Goal: Go to known website: Access a specific website the user already knows

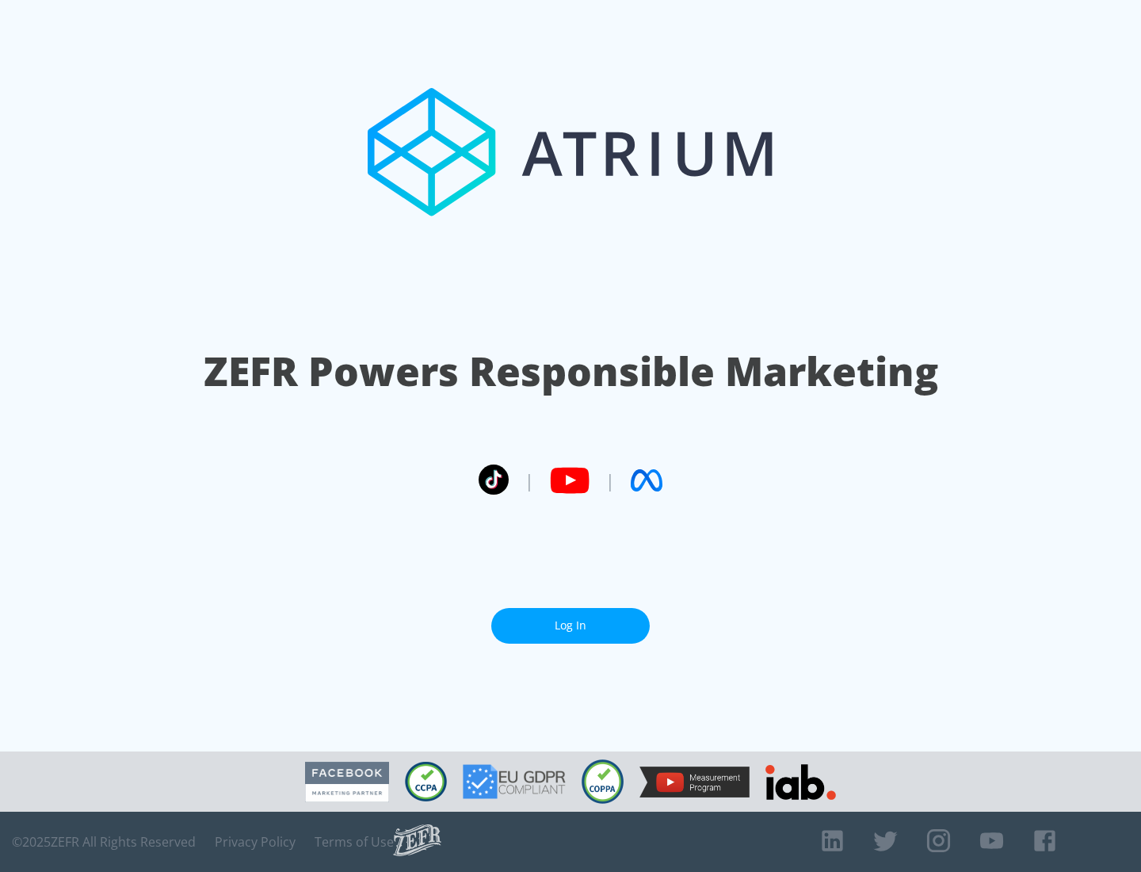
click at [571, 625] on link "Log In" at bounding box center [570, 626] width 159 height 36
